Goal: Information Seeking & Learning: Check status

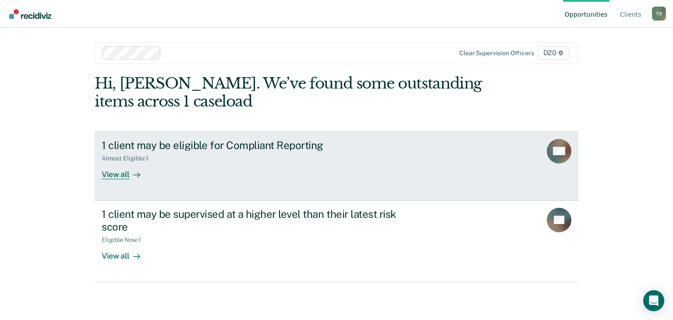
click at [178, 175] on div "1 client may be eligible for Compliant Reporting Almost Eligible : 1 View all" at bounding box center [266, 159] width 329 height 40
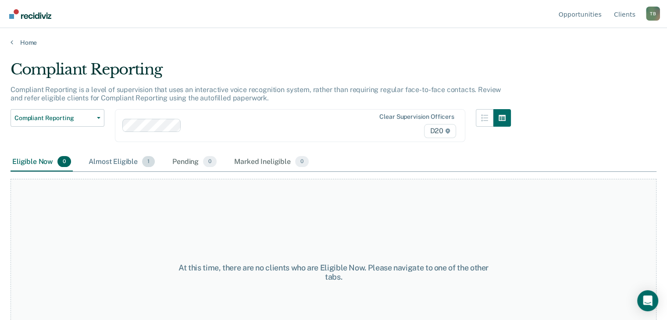
click at [132, 158] on div "Almost Eligible 1" at bounding box center [122, 162] width 70 height 19
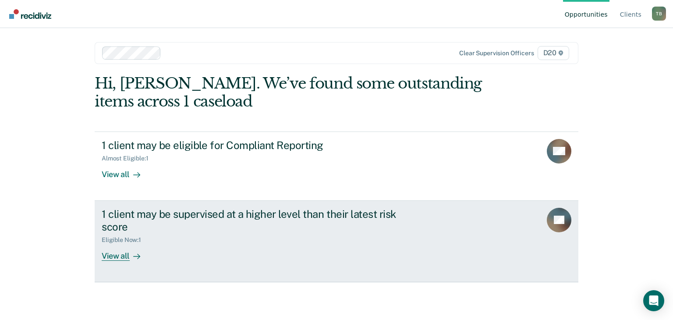
click at [146, 233] on div "Eligible Now : 1" at bounding box center [256, 238] width 308 height 11
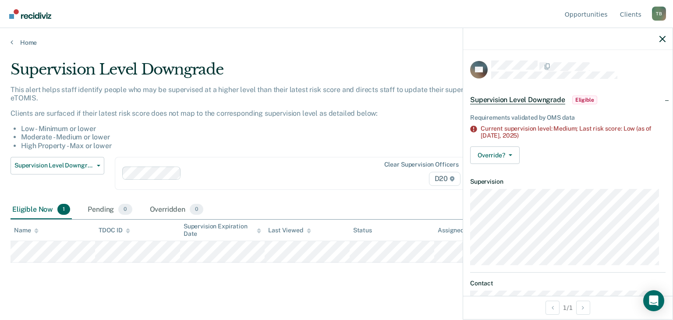
click at [251, 271] on div "Supervision Level Downgrade This alert helps staff identify people who may be s…" at bounding box center [337, 172] width 652 height 222
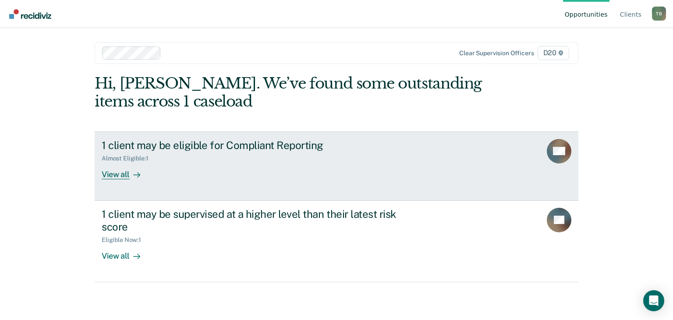
click at [240, 177] on div "1 client may be eligible for Compliant Reporting Almost Eligible : 1 View all" at bounding box center [266, 159] width 329 height 40
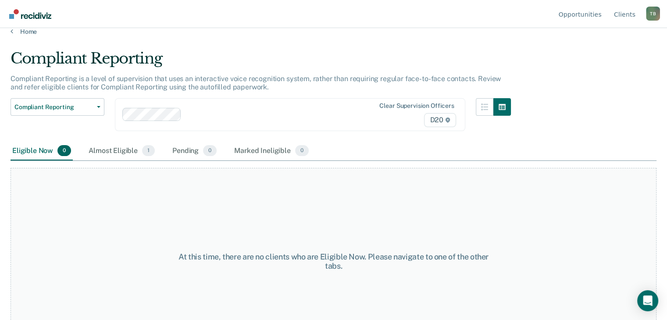
scroll to position [44, 0]
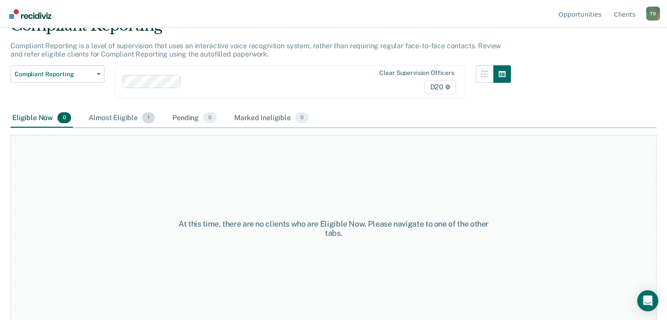
click at [116, 117] on div "Almost Eligible 1" at bounding box center [122, 118] width 70 height 19
